Goal: Task Accomplishment & Management: Use online tool/utility

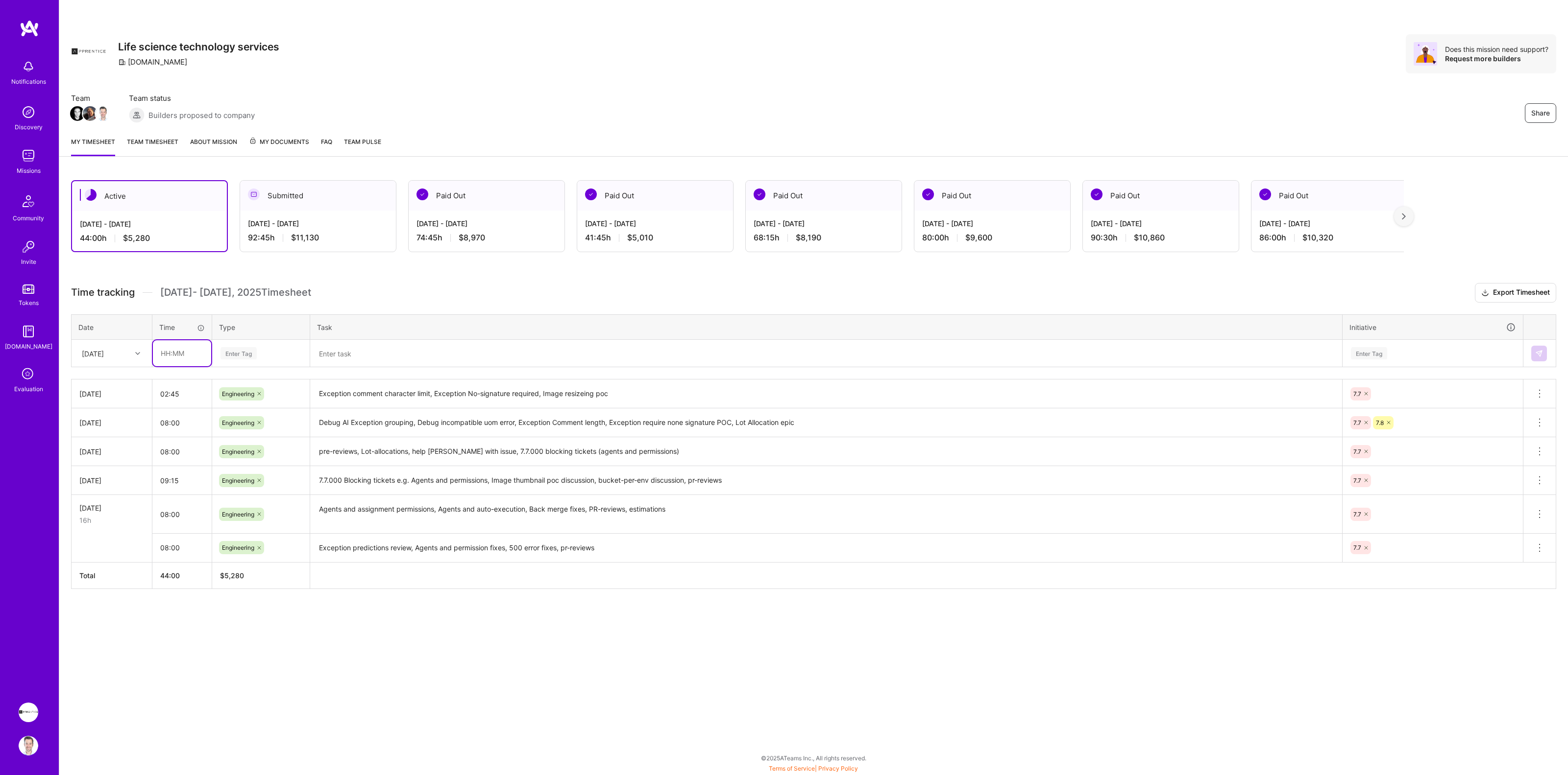
click at [177, 352] on input "text" at bounding box center [181, 353] width 58 height 26
type input "02:30"
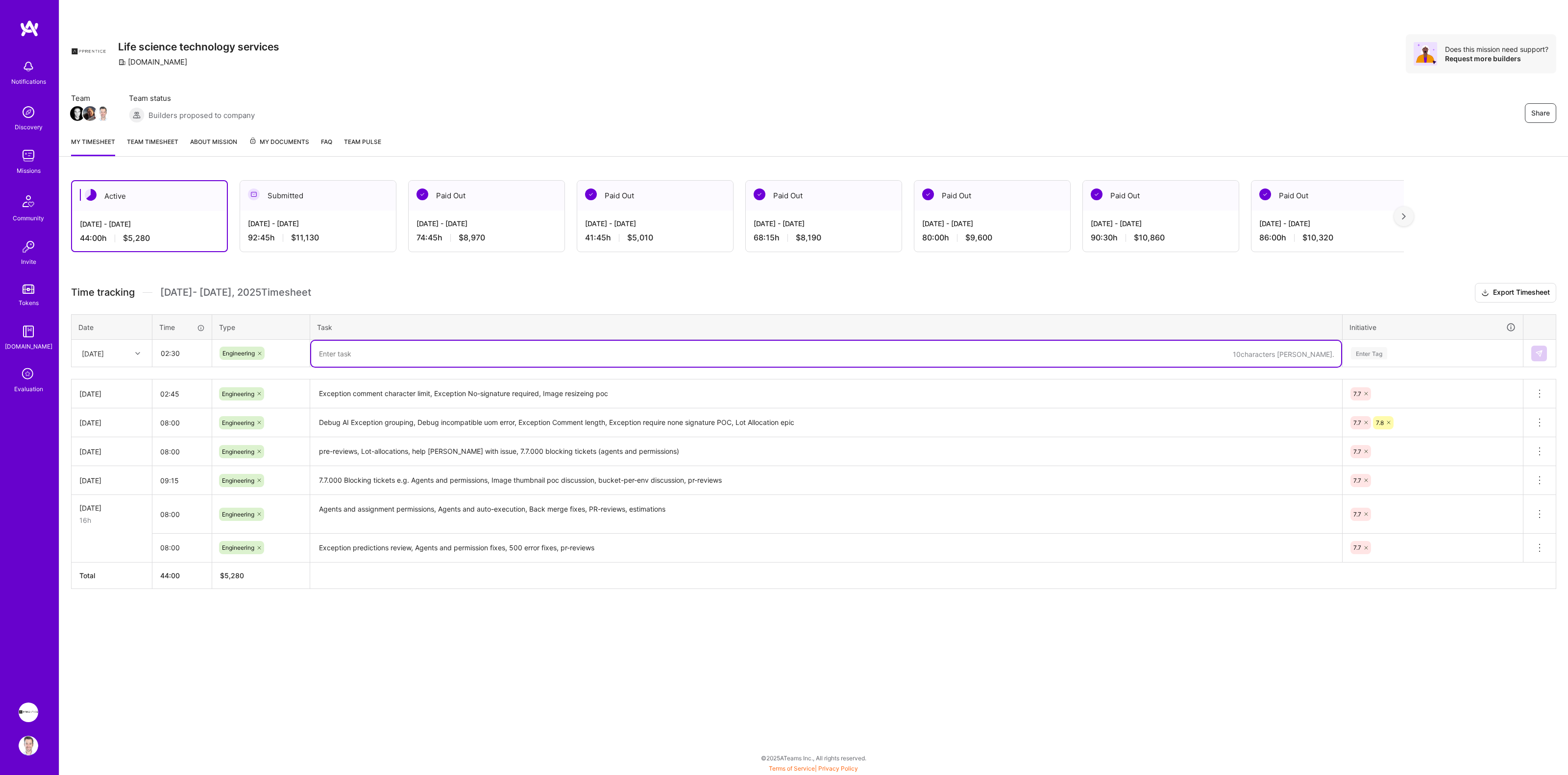
type textarea "P"
type textarea "Finalize open pr's, Image resizing"
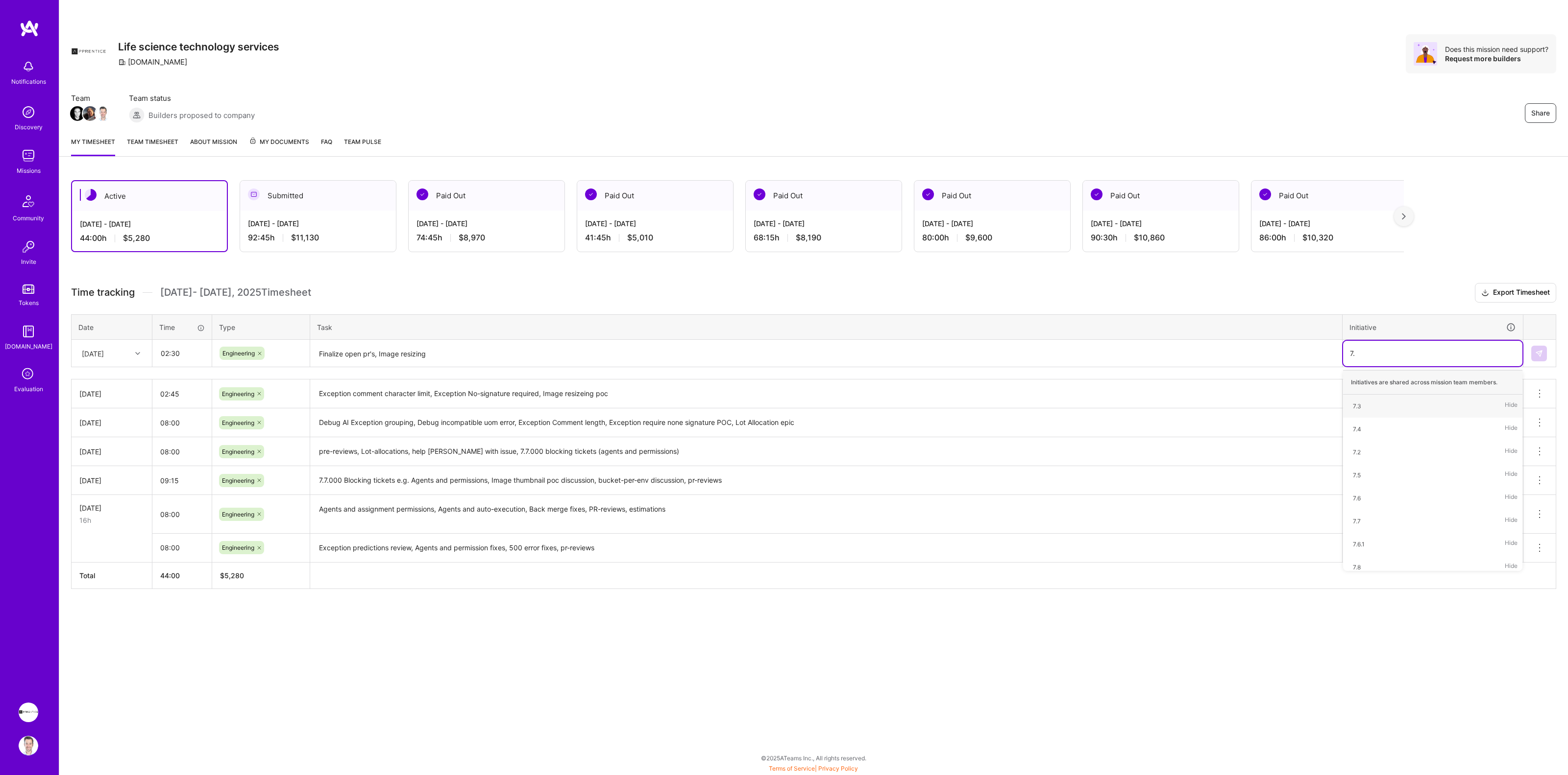
type input "7.7"
type input "7.8"
click at [1535, 352] on img at bounding box center [1539, 353] width 8 height 7
